Goal: Task Accomplishment & Management: Use online tool/utility

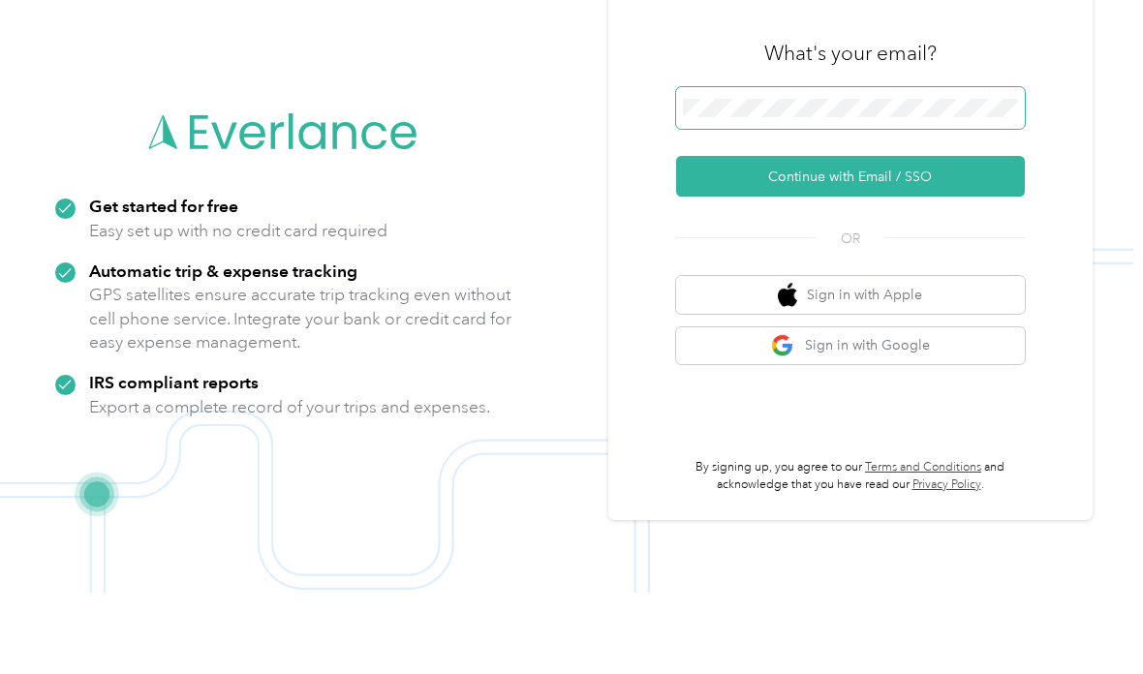
scroll to position [140, 0]
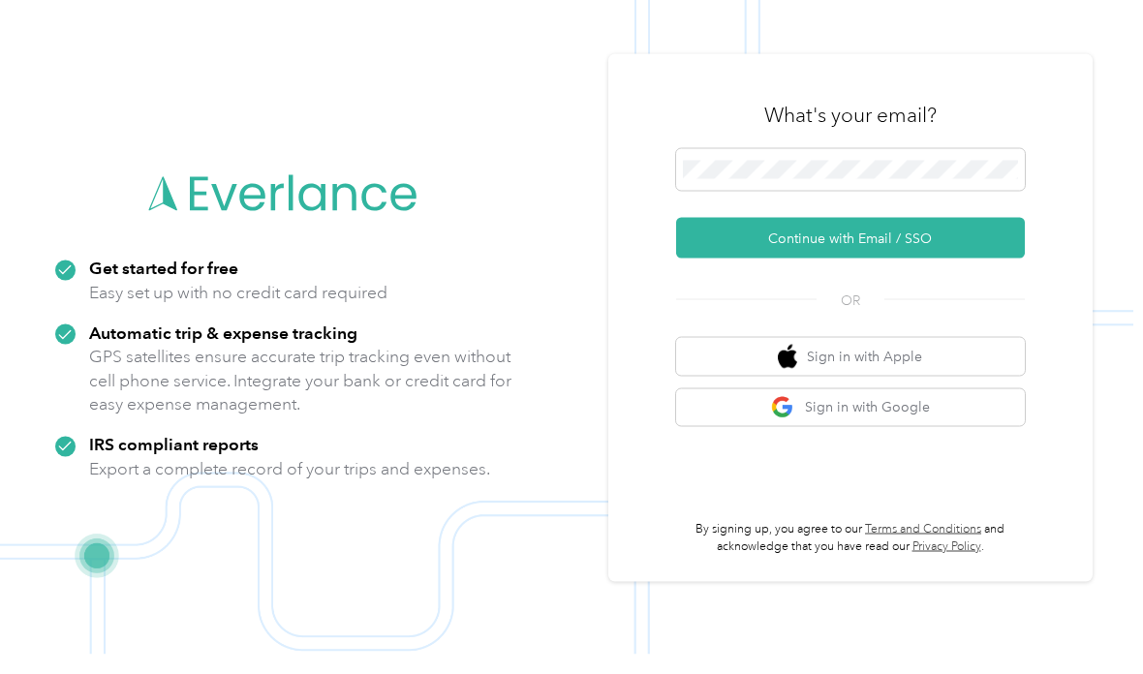
click at [977, 237] on button "Continue with Email / SSO" at bounding box center [850, 257] width 349 height 41
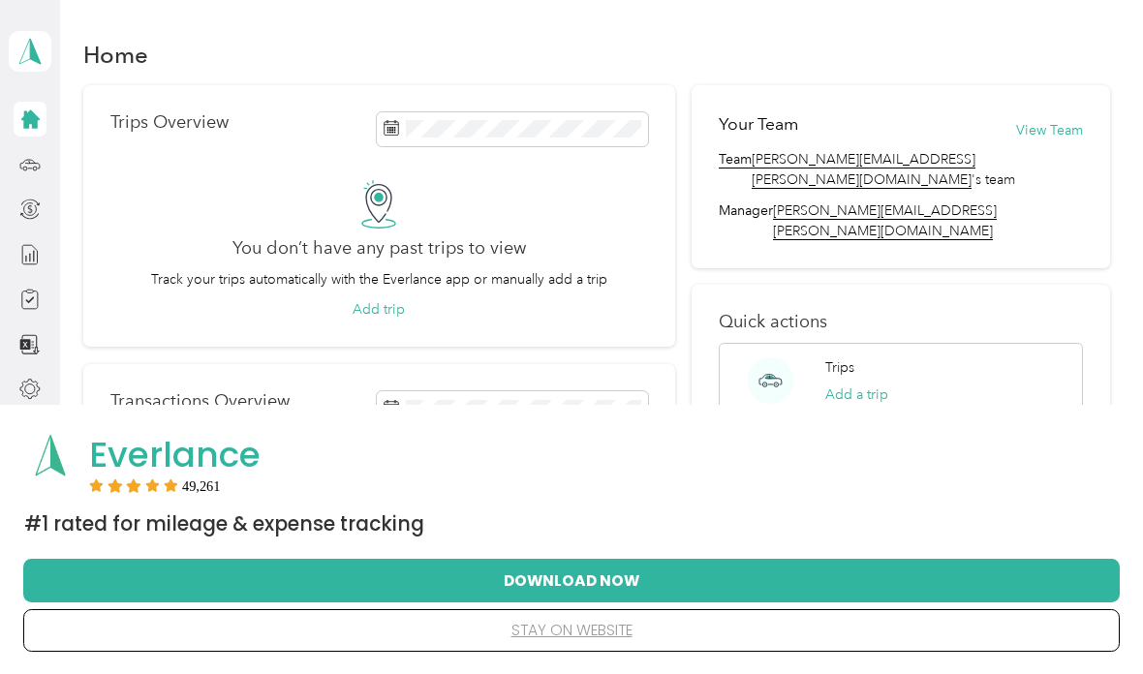
click at [684, 578] on button "Download Now" at bounding box center [571, 580] width 1035 height 41
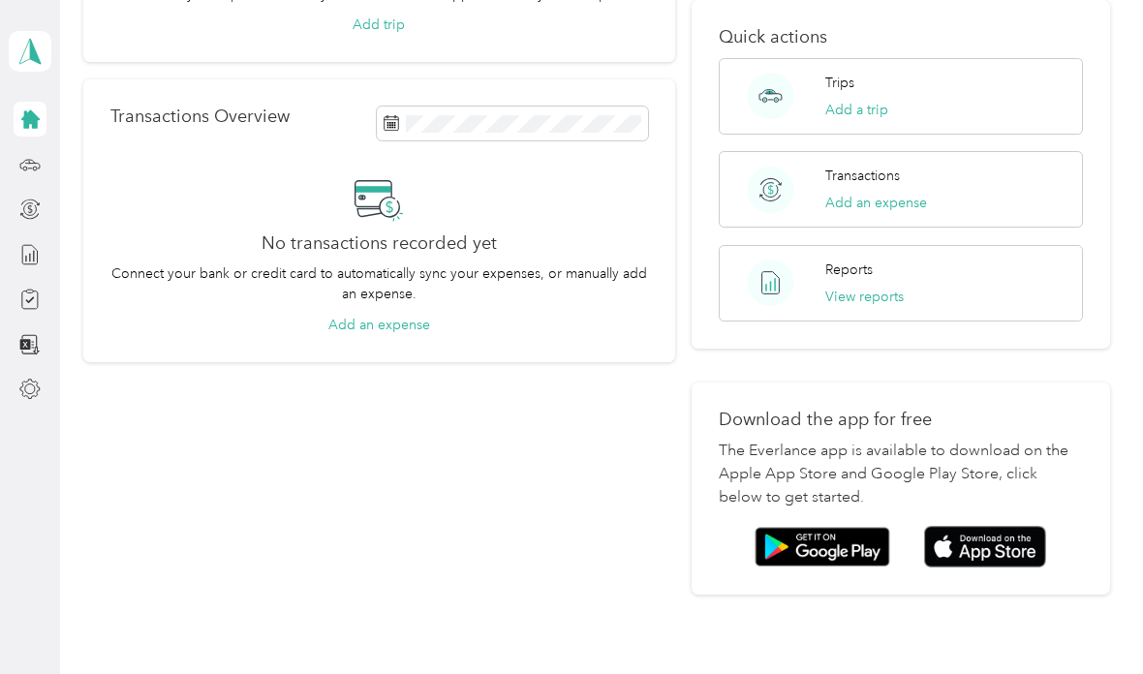
scroll to position [284, 0]
click at [984, 527] on img at bounding box center [985, 548] width 122 height 42
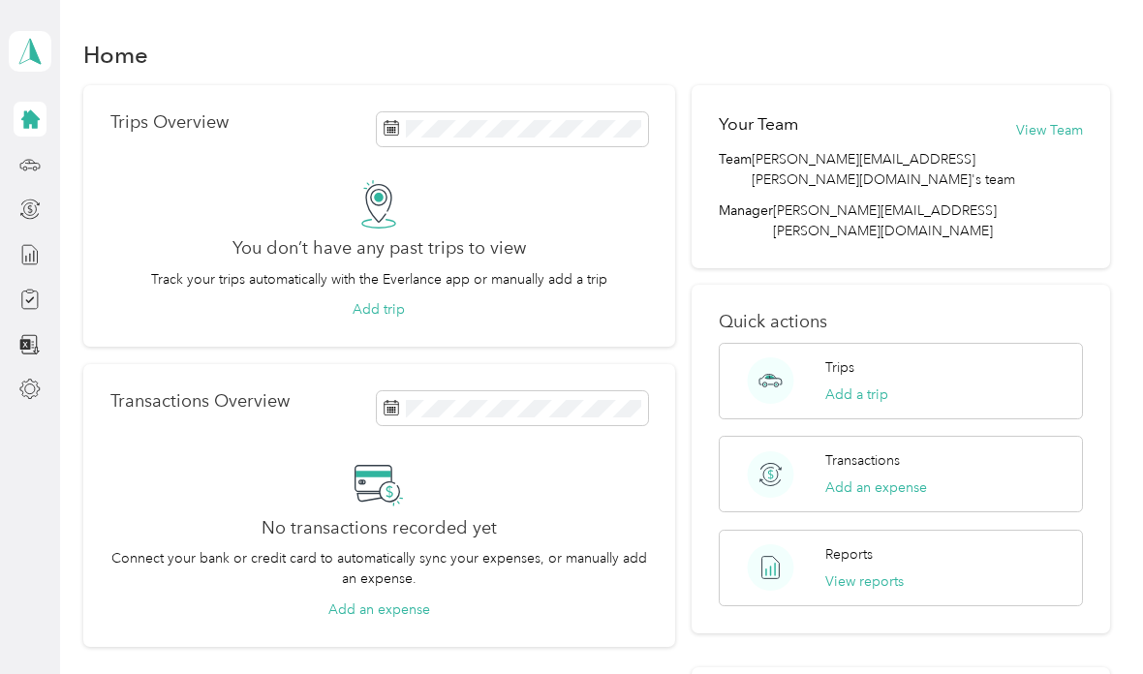
scroll to position [0, 0]
